Goal: Information Seeking & Learning: Learn about a topic

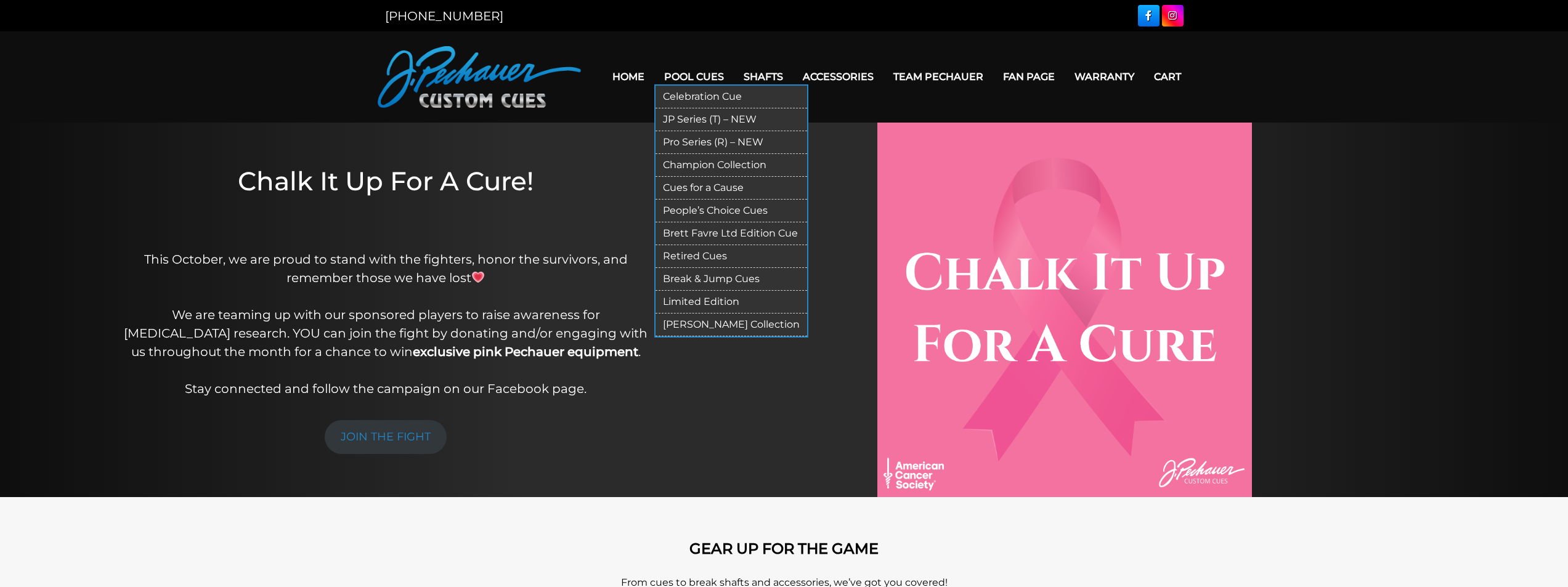
click at [697, 118] on link "JP Series (T) – NEW" at bounding box center [731, 120] width 152 height 23
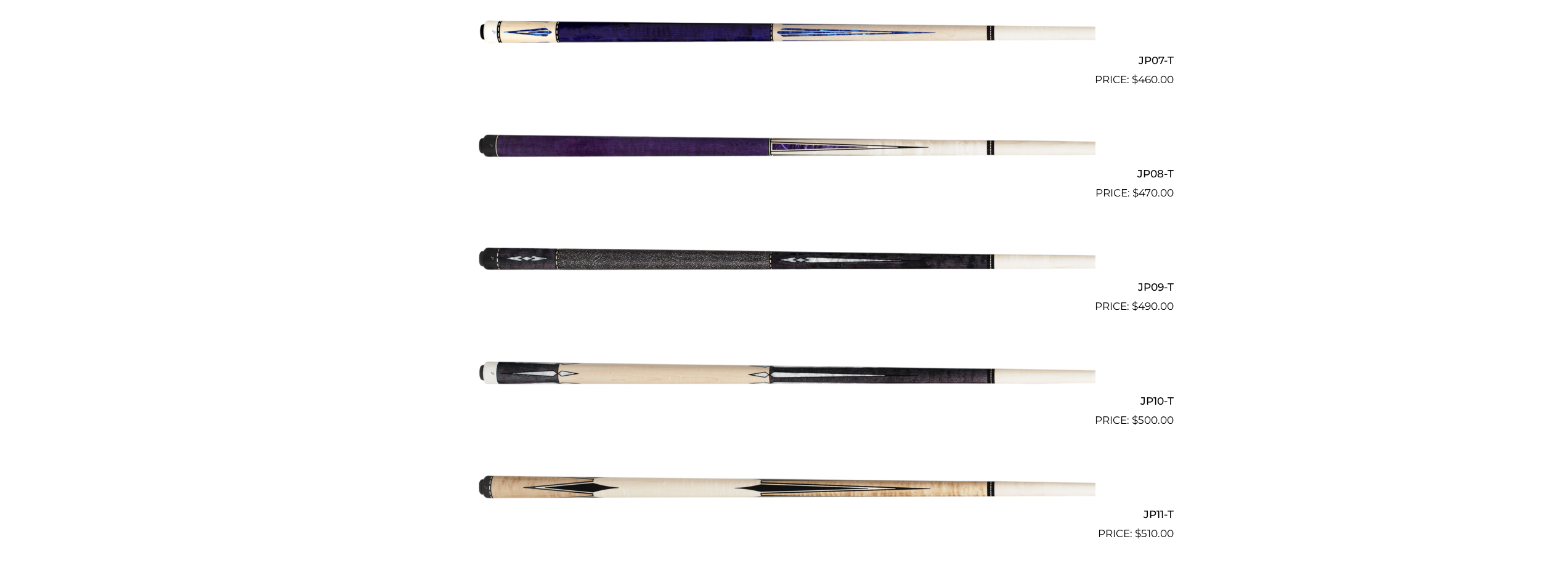
scroll to position [1103, 0]
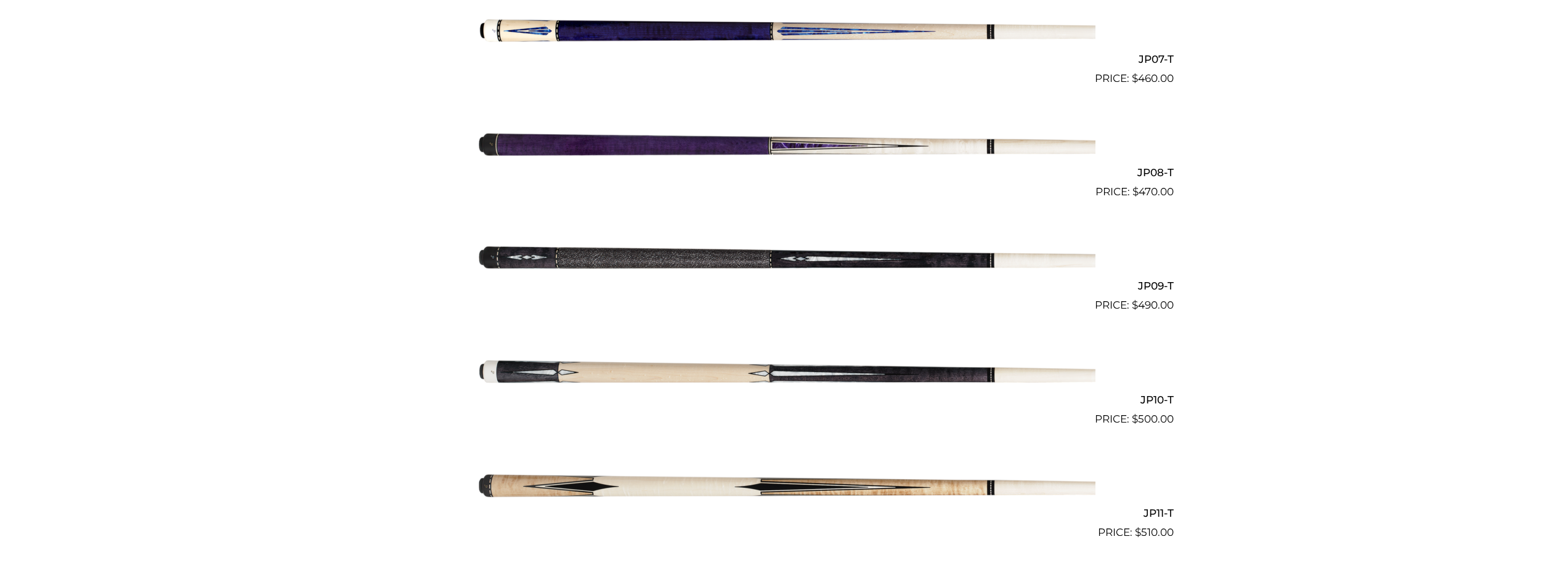
click at [842, 270] on img at bounding box center [784, 257] width 622 height 104
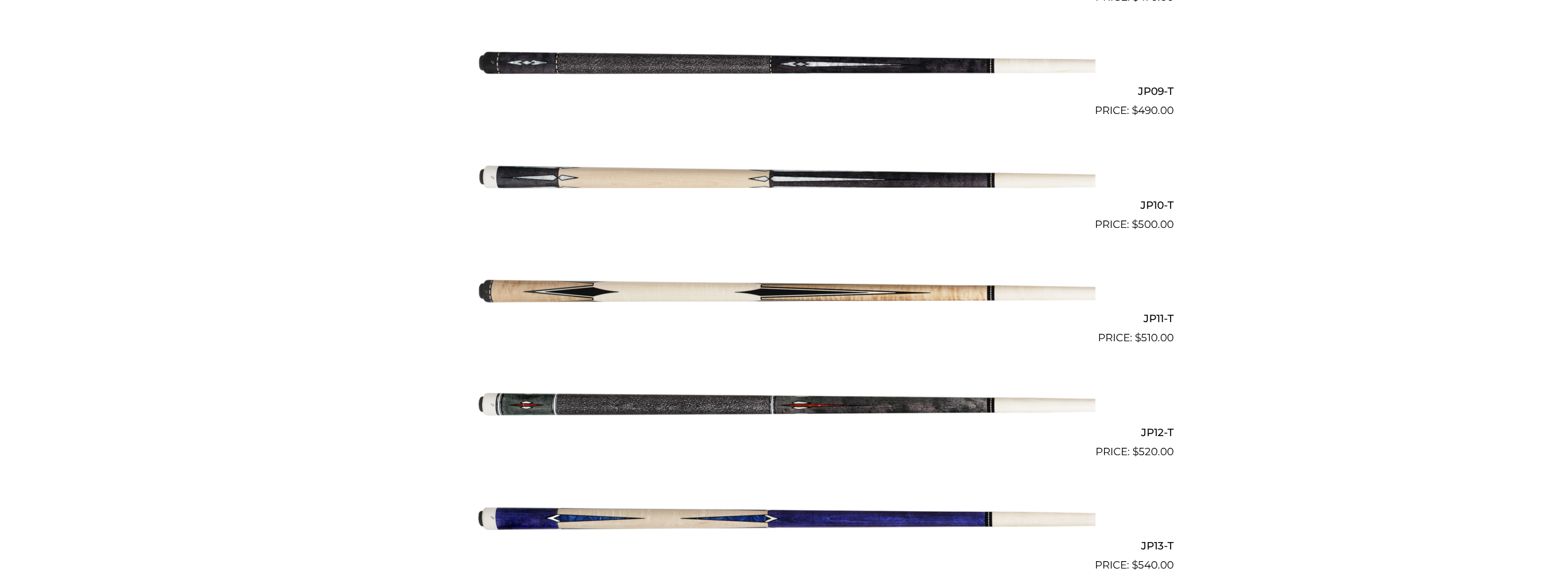
scroll to position [1284, 0]
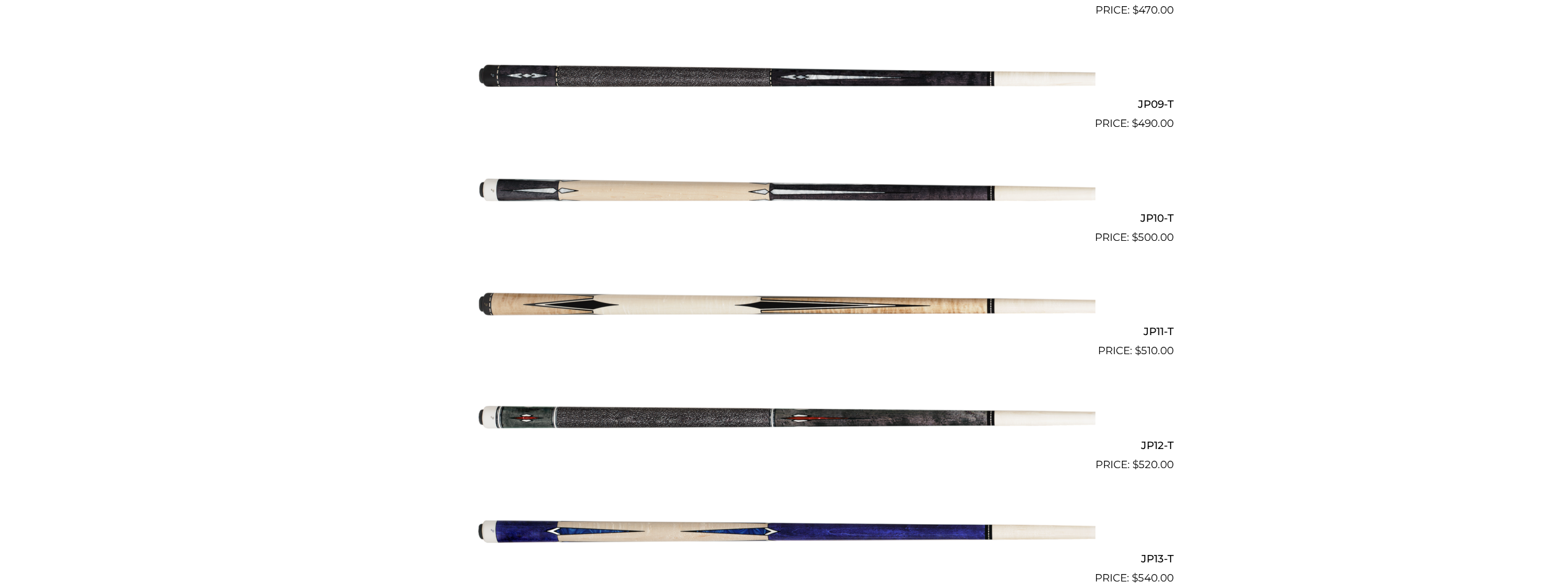
click at [728, 203] on img at bounding box center [784, 188] width 622 height 104
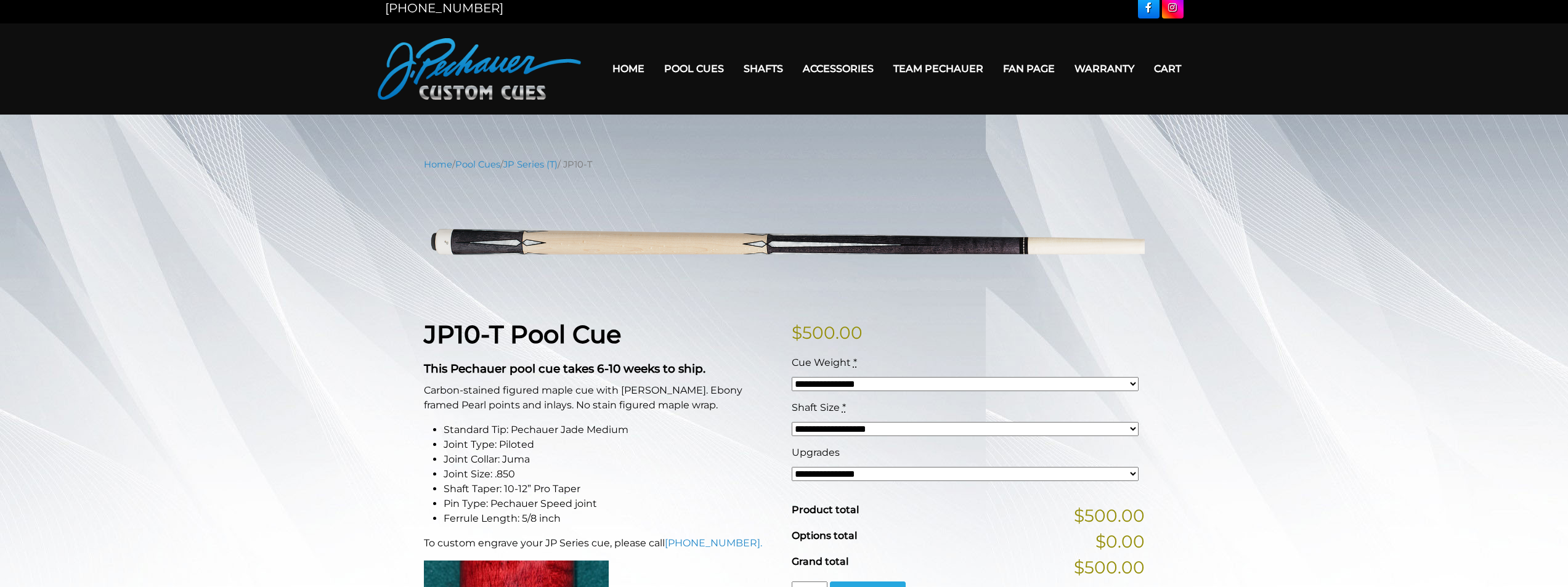
scroll to position [7, 0]
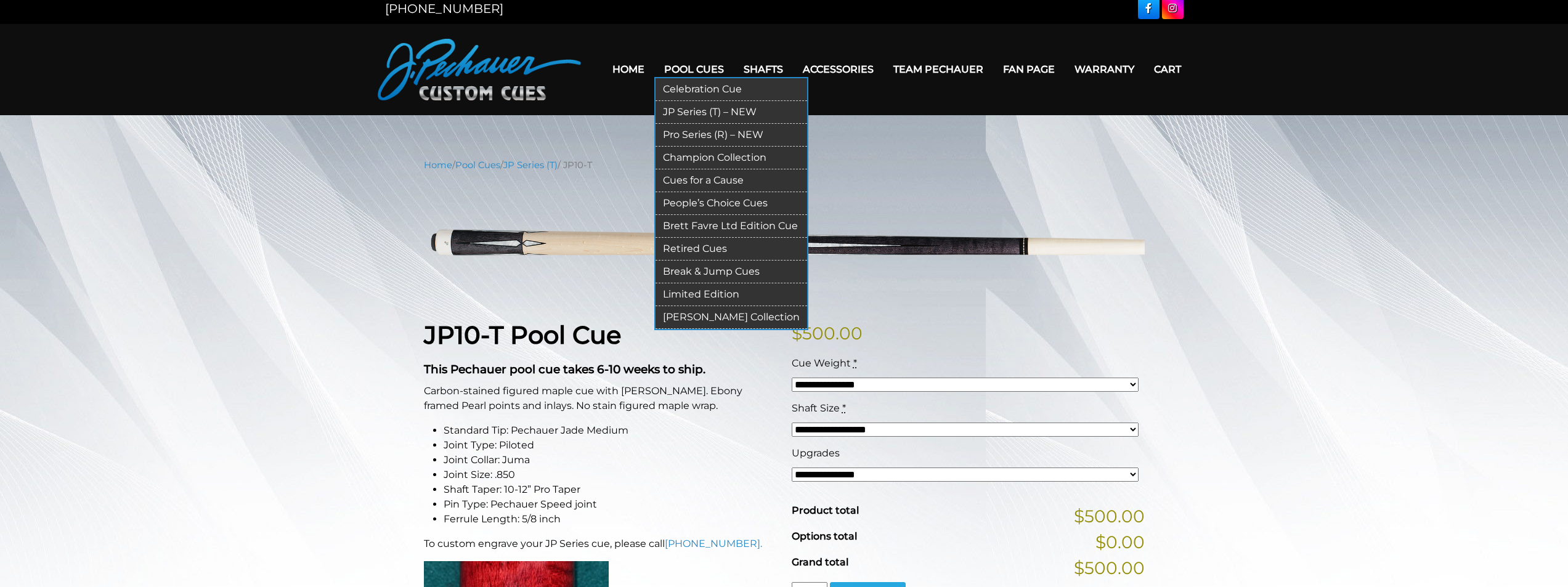
click at [682, 135] on link "Pro Series (R) – NEW" at bounding box center [731, 136] width 152 height 23
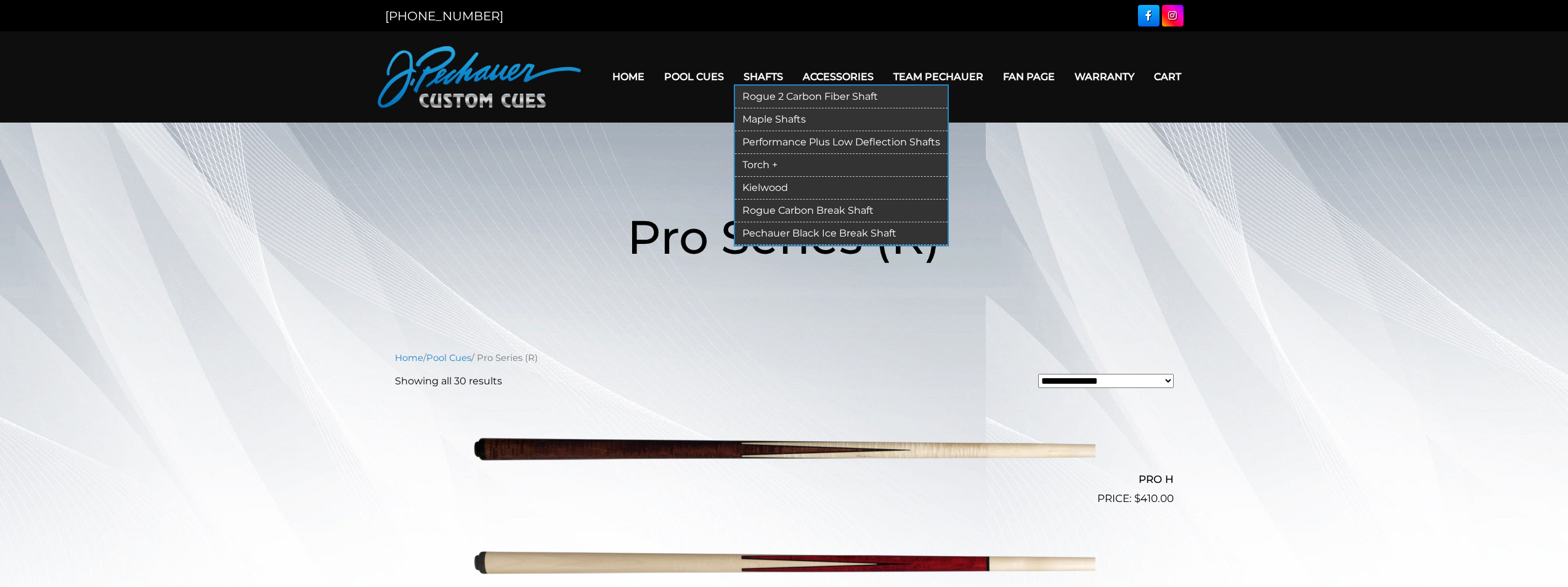
click at [775, 98] on link "Rogue 2 Carbon Fiber Shaft" at bounding box center [842, 97] width 213 height 23
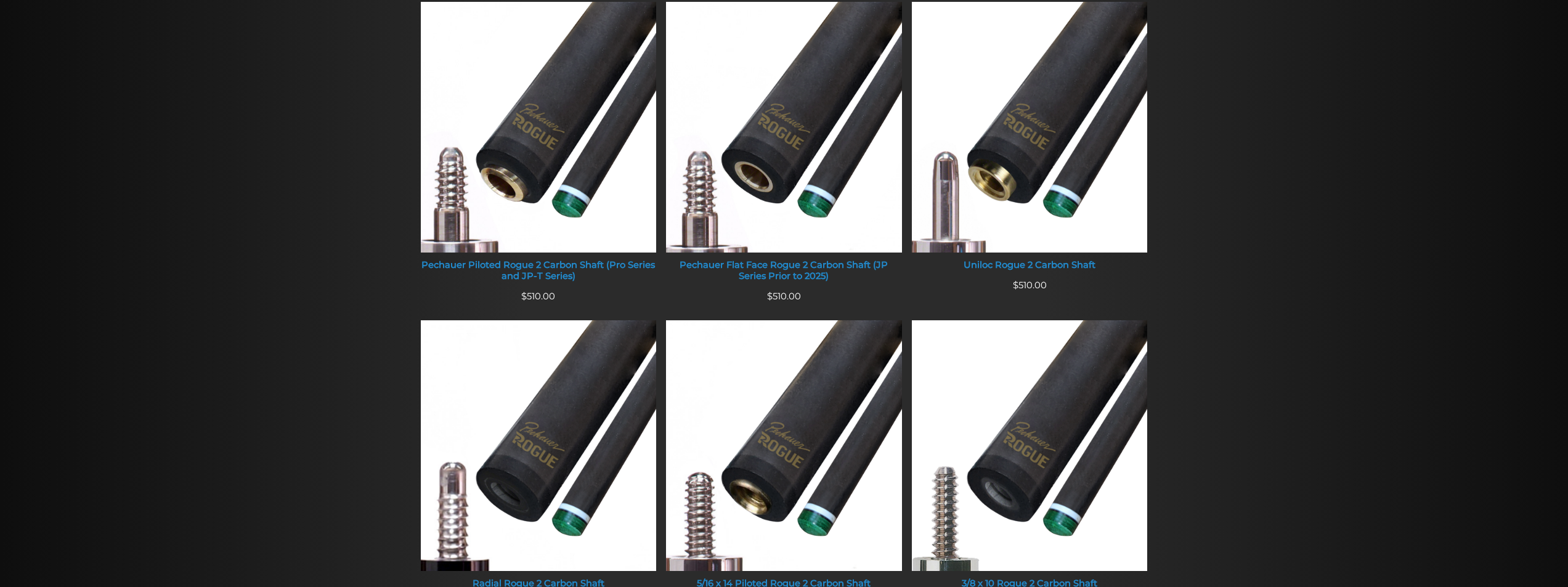
scroll to position [533, 0]
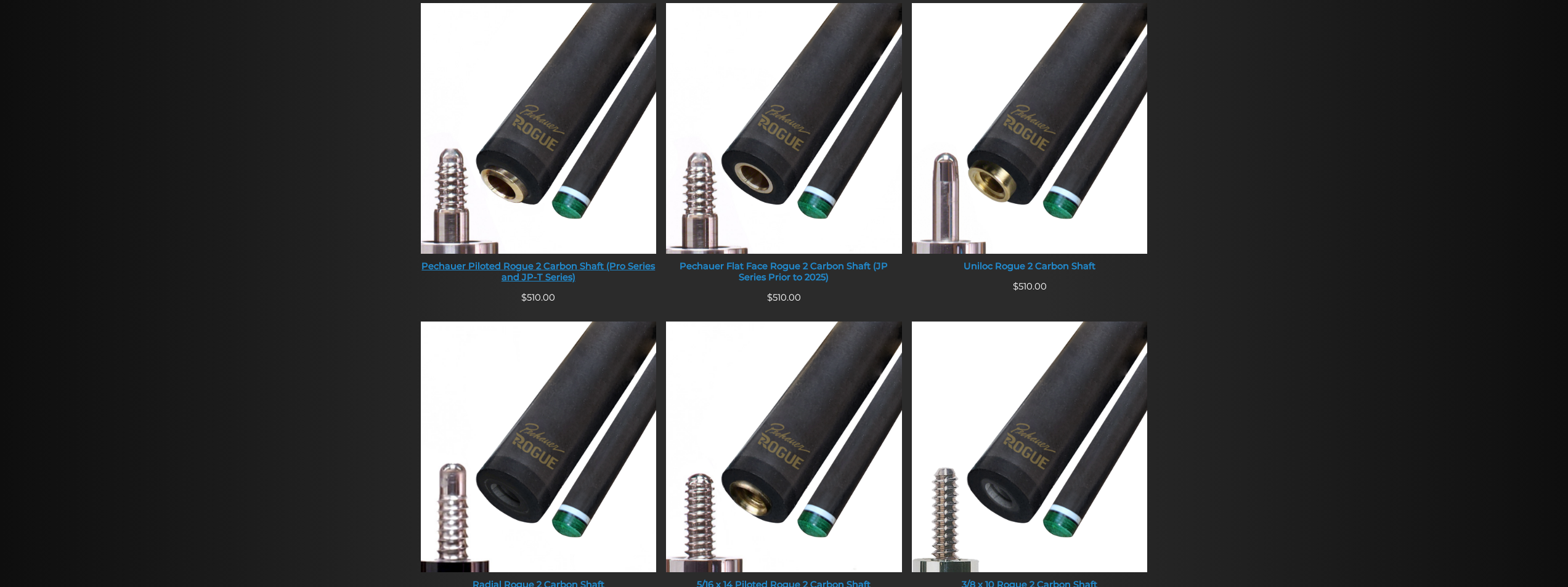
click at [536, 275] on div "Pechauer Piloted Rogue 2 Carbon Shaft (Pro Series and JP-T Series)" at bounding box center [539, 272] width 236 height 22
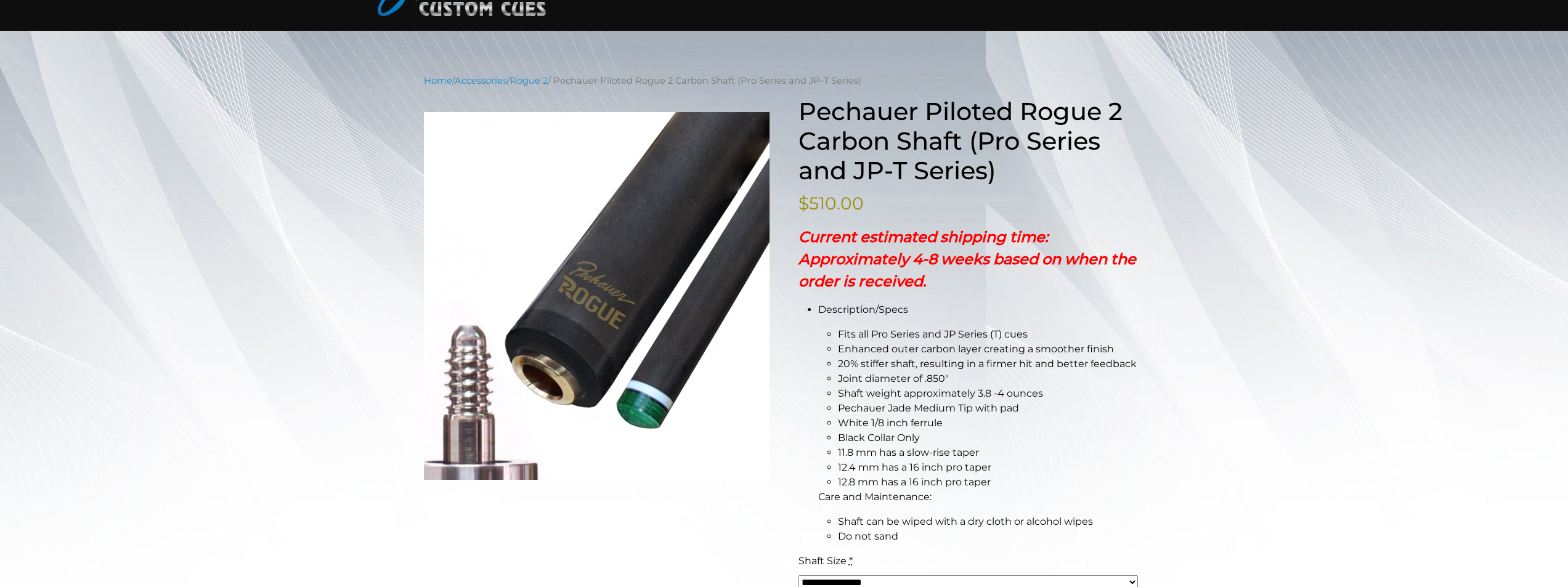
scroll to position [123, 0]
